Goal: Complete application form

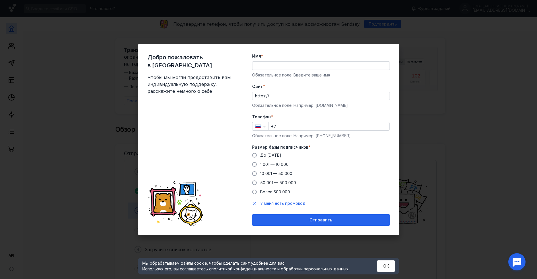
click at [479, 75] on div "Добро пожаловать в Sendsay Чтобы мы могли предоставить вам индивидуальную подде…" at bounding box center [268, 139] width 537 height 279
click at [469, 100] on div "Добро пожаловать в Sendsay Чтобы мы могли предоставить вам индивидуальную подде…" at bounding box center [268, 139] width 537 height 279
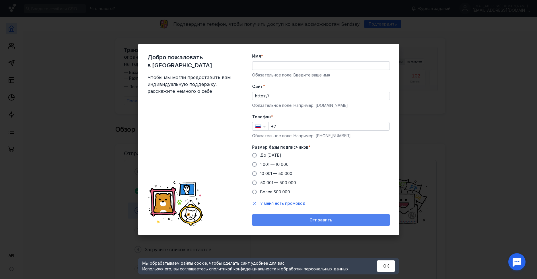
click at [322, 223] on div "Отправить" at bounding box center [321, 219] width 138 height 11
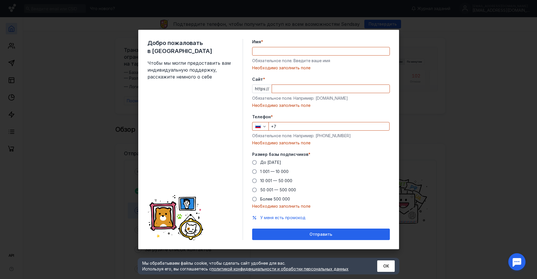
click at [110, 201] on div "Добро пожаловать в Sendsay Чтобы мы могли предоставить вам индивидуальную подде…" at bounding box center [268, 139] width 537 height 279
click at [90, 114] on div "Добро пожаловать в Sendsay Чтобы мы могли предоставить вам индивидуальную подде…" at bounding box center [268, 139] width 537 height 279
click at [89, 114] on div "Добро пожаловать в Sendsay Чтобы мы могли предоставить вам индивидуальную подде…" at bounding box center [268, 139] width 537 height 279
click at [313, 50] on input "Имя *" at bounding box center [320, 51] width 137 height 8
type input "[PERSON_NAME]"
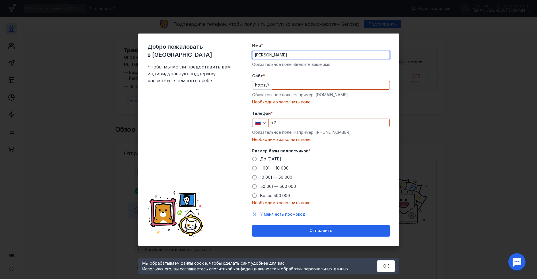
click at [305, 84] on input "Cайт *" at bounding box center [331, 85] width 118 height 8
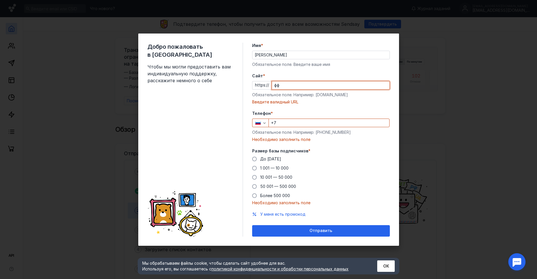
type input "ф"
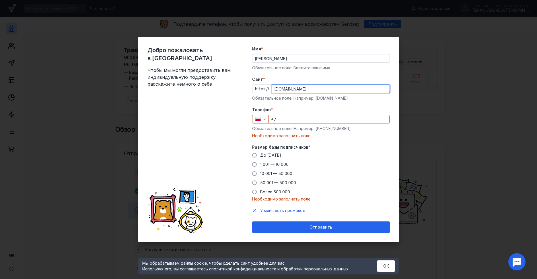
type input "[DOMAIN_NAME]"
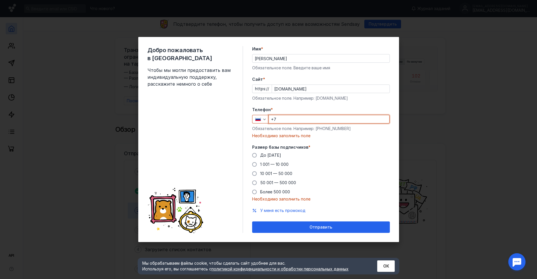
click at [282, 117] on input "+7" at bounding box center [329, 119] width 120 height 8
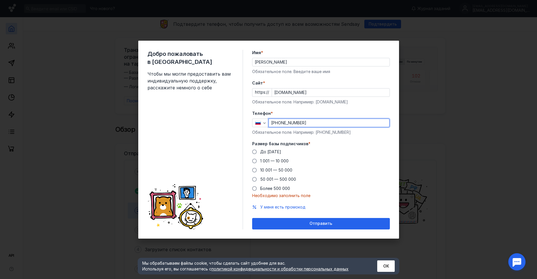
type input "[PHONE_NUMBER]"
click at [352, 179] on div "До [DATE] 1 001 — 10 000 10 001 — 50 000 50 001 — 500 000 Более 500 000" at bounding box center [321, 170] width 138 height 42
drag, startPoint x: 265, startPoint y: 151, endPoint x: 272, endPoint y: 178, distance: 28.0
click at [265, 151] on span "До [DATE]" at bounding box center [270, 151] width 21 height 5
click at [0, 0] on input "До [DATE]" at bounding box center [0, 0] width 0 height 0
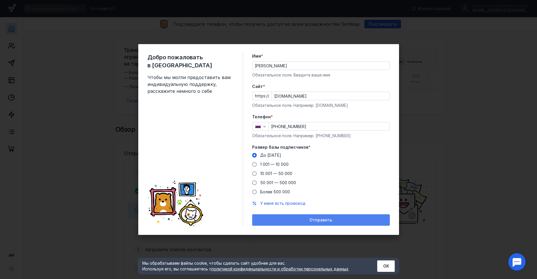
click at [294, 220] on div "Отправить" at bounding box center [321, 220] width 132 height 5
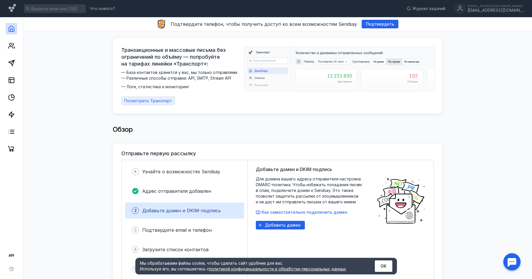
click at [139, 102] on span "Посмотреть Транспорт" at bounding box center [148, 101] width 48 height 5
